Goal: Task Accomplishment & Management: Use online tool/utility

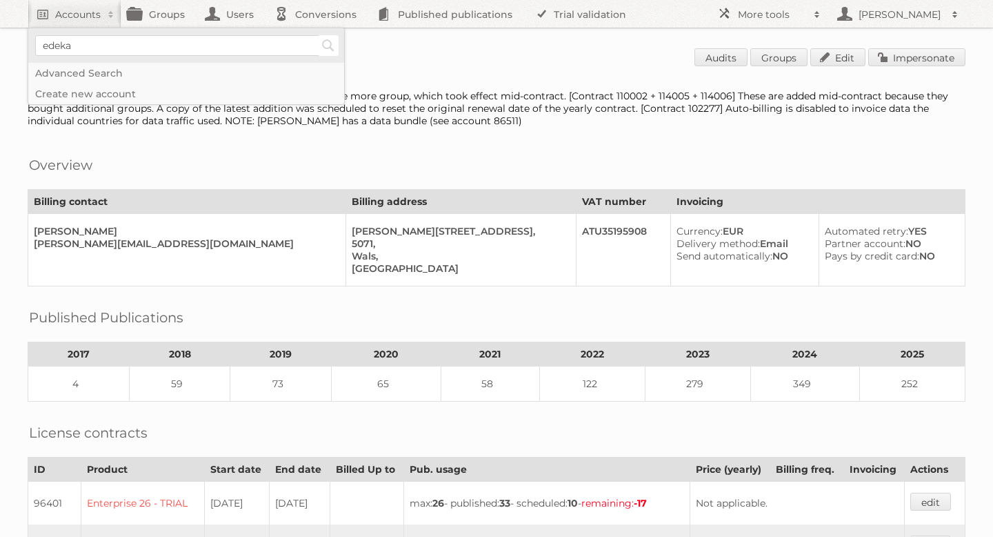
type input"] "edeka"
click at [332, 46] on input "Search" at bounding box center [328, 45] width 21 height 21
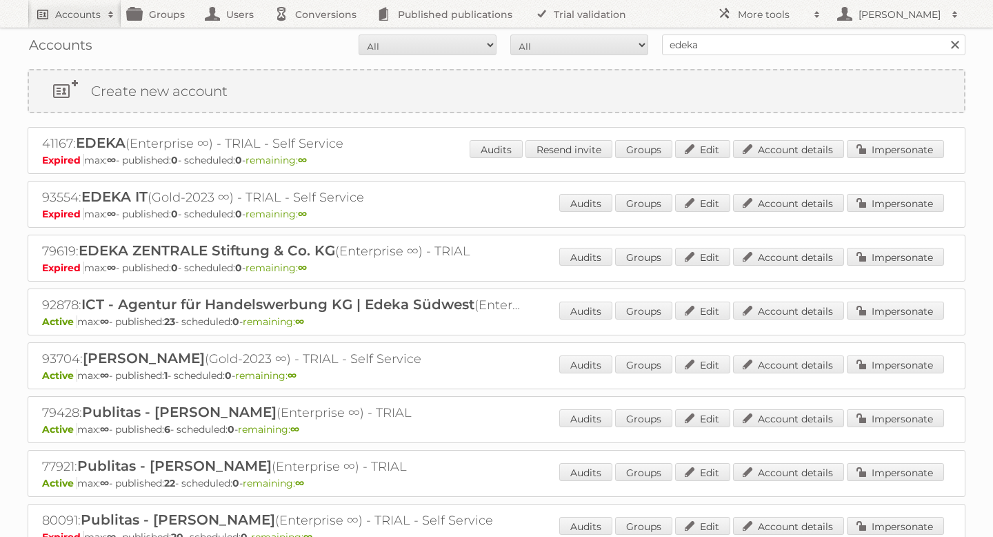
click at [88, 8] on h2 "Accounts" at bounding box center [78, 15] width 46 height 14
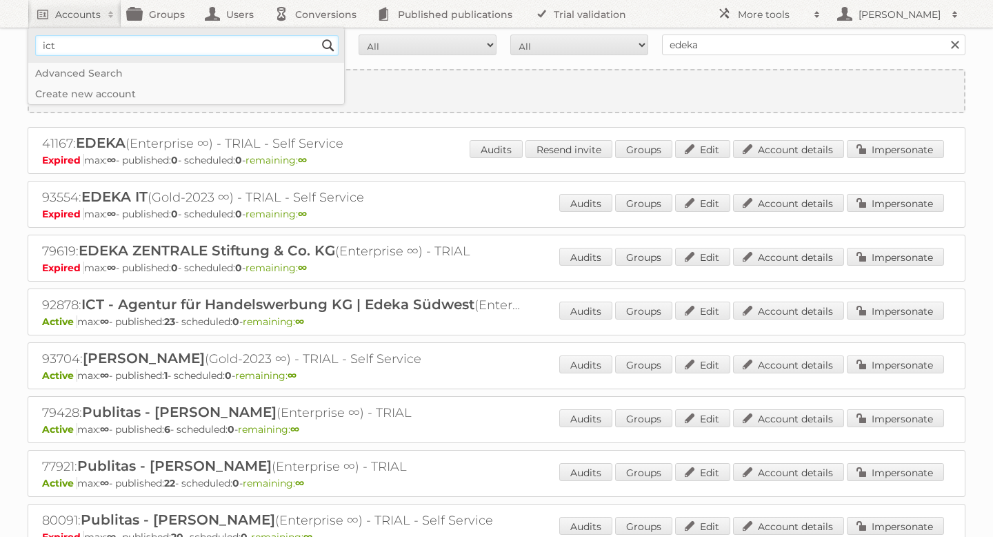
type input"] "ICT Edeka"
click at [321, 44] on input "Search" at bounding box center [328, 45] width 21 height 21
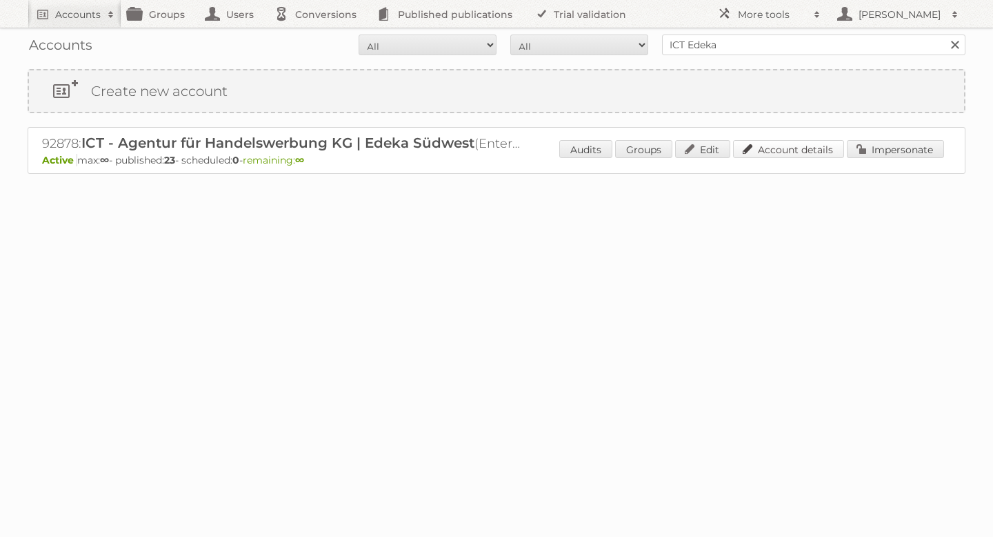
click at [811, 154] on link "Account details" at bounding box center [788, 149] width 111 height 18
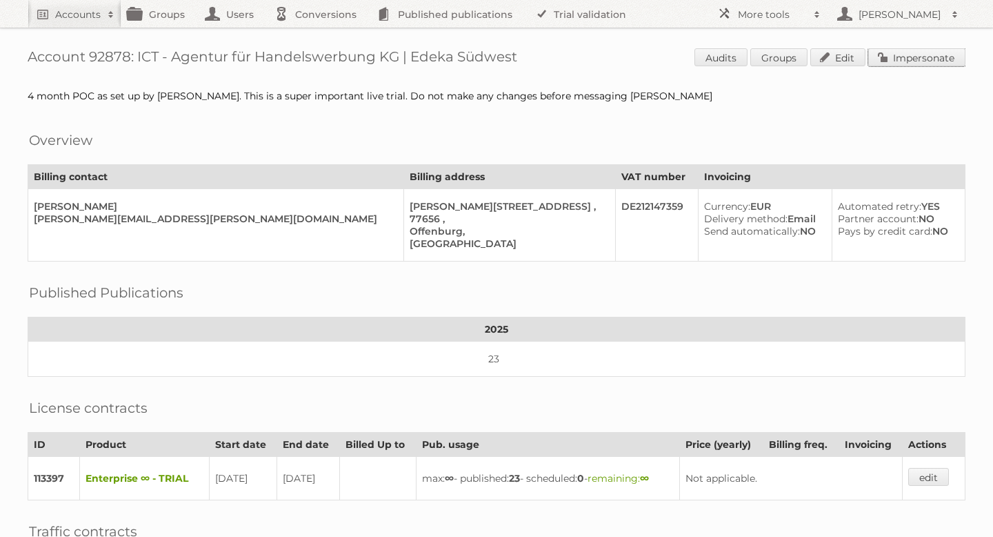
click at [930, 61] on link "Impersonate" at bounding box center [916, 57] width 97 height 18
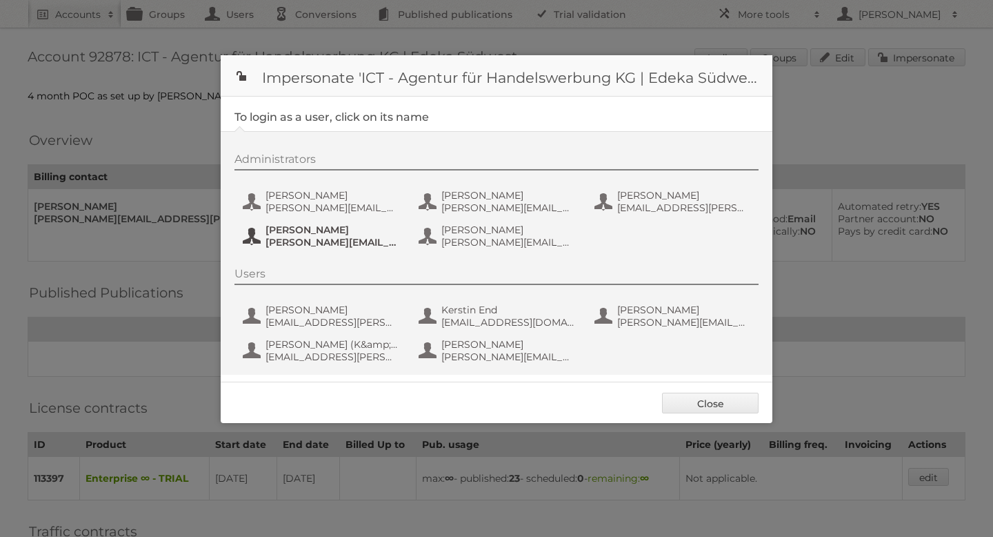
click at [293, 239] on span "Oliver.Weil@ictwerbung.de" at bounding box center [333, 242] width 134 height 12
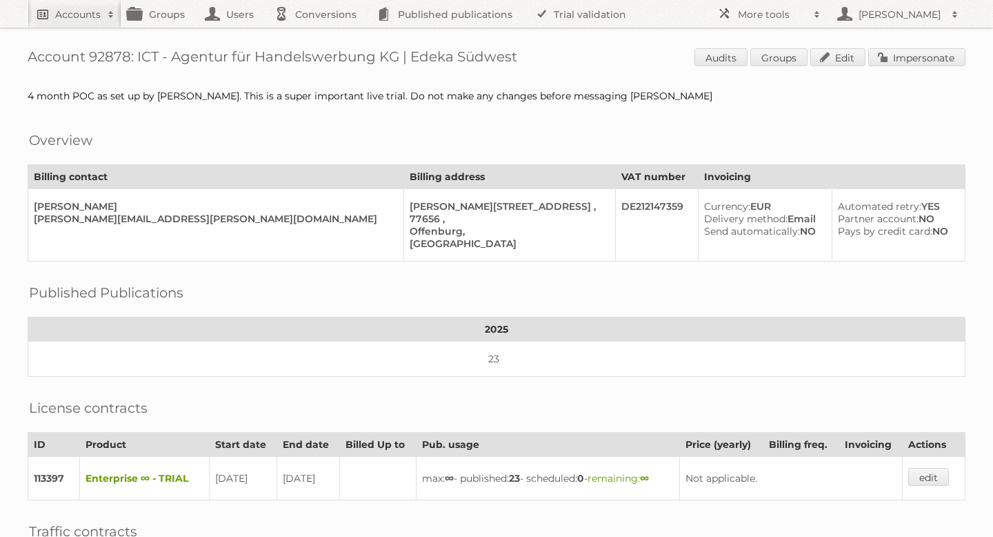
click at [95, 12] on h2 "Accounts" at bounding box center [78, 15] width 46 height 14
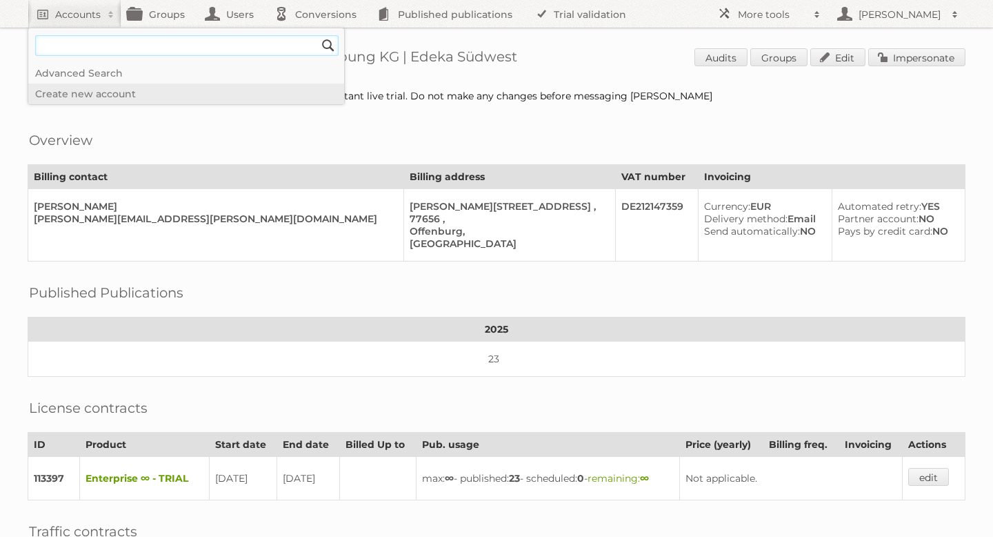
type input"] "drogerie markt"
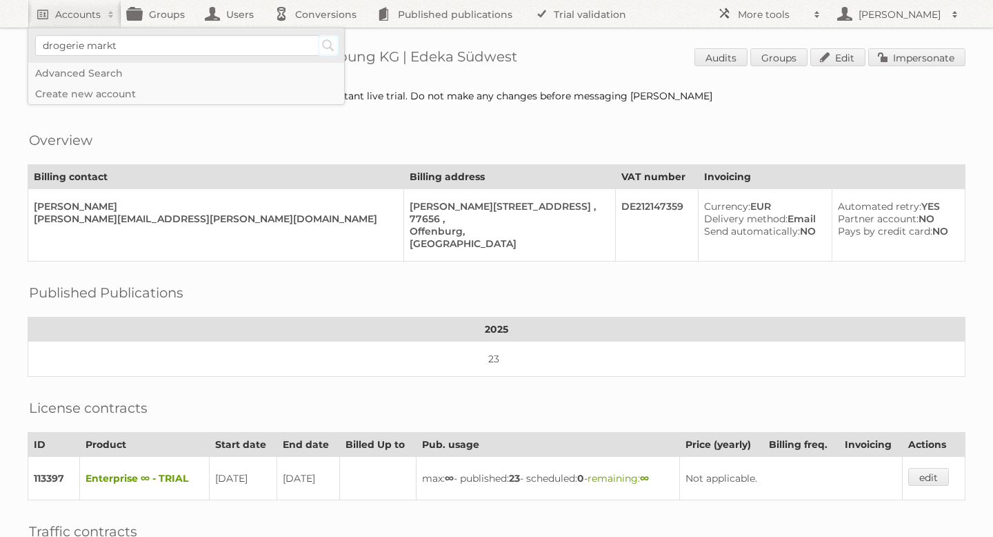
click at [324, 50] on input "Search" at bounding box center [328, 45] width 21 height 21
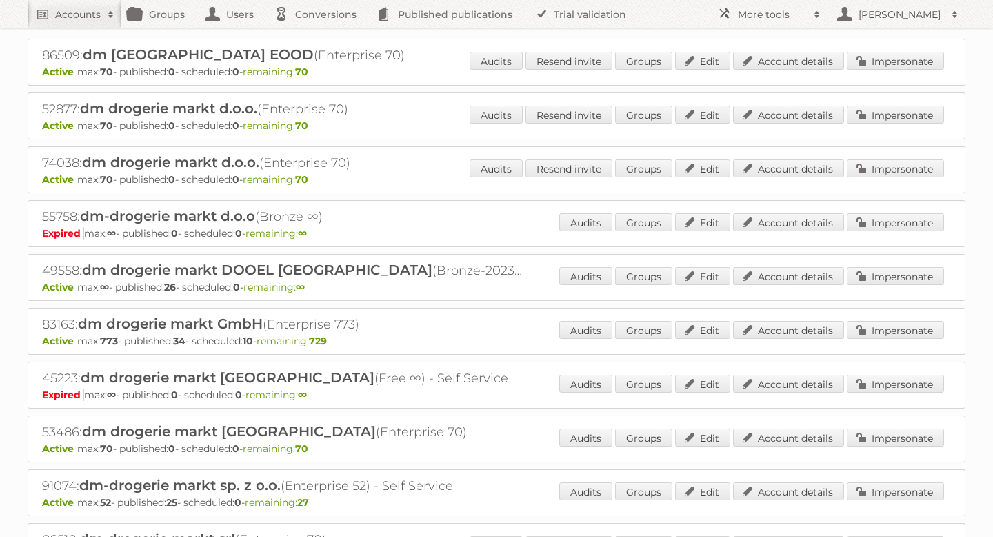
scroll to position [86, 0]
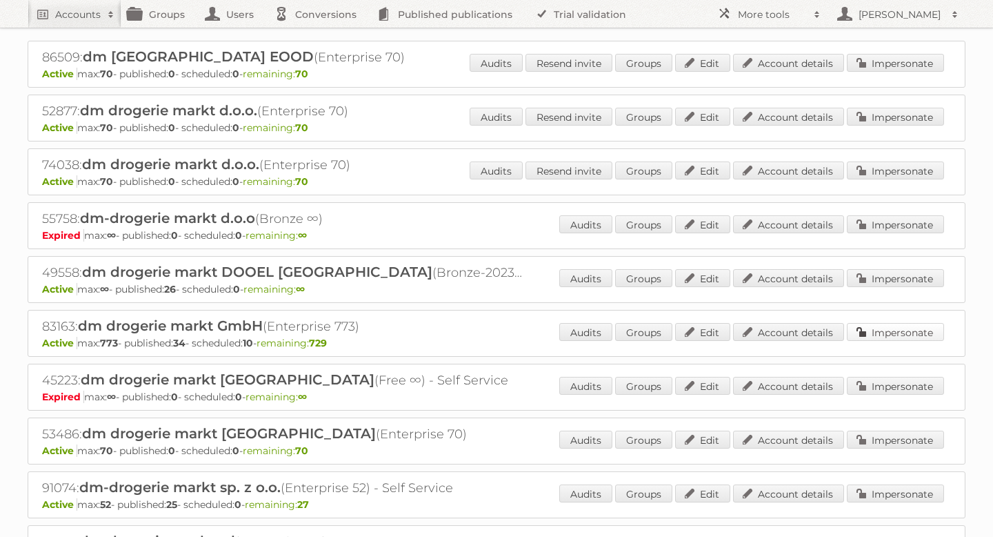
click at [883, 332] on link "Impersonate" at bounding box center [895, 332] width 97 height 18
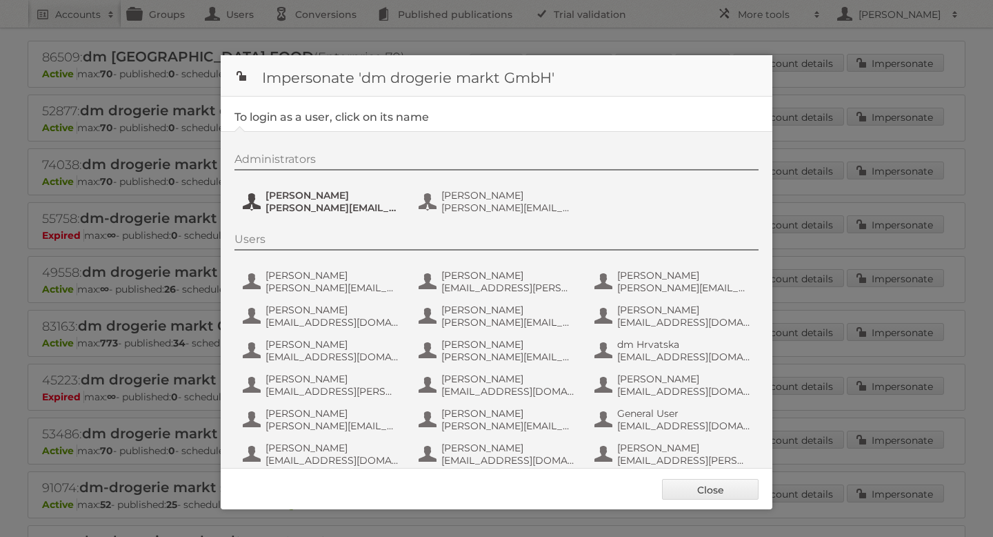
click at [310, 195] on span "[PERSON_NAME]" at bounding box center [333, 195] width 134 height 12
